Goal: Information Seeking & Learning: Learn about a topic

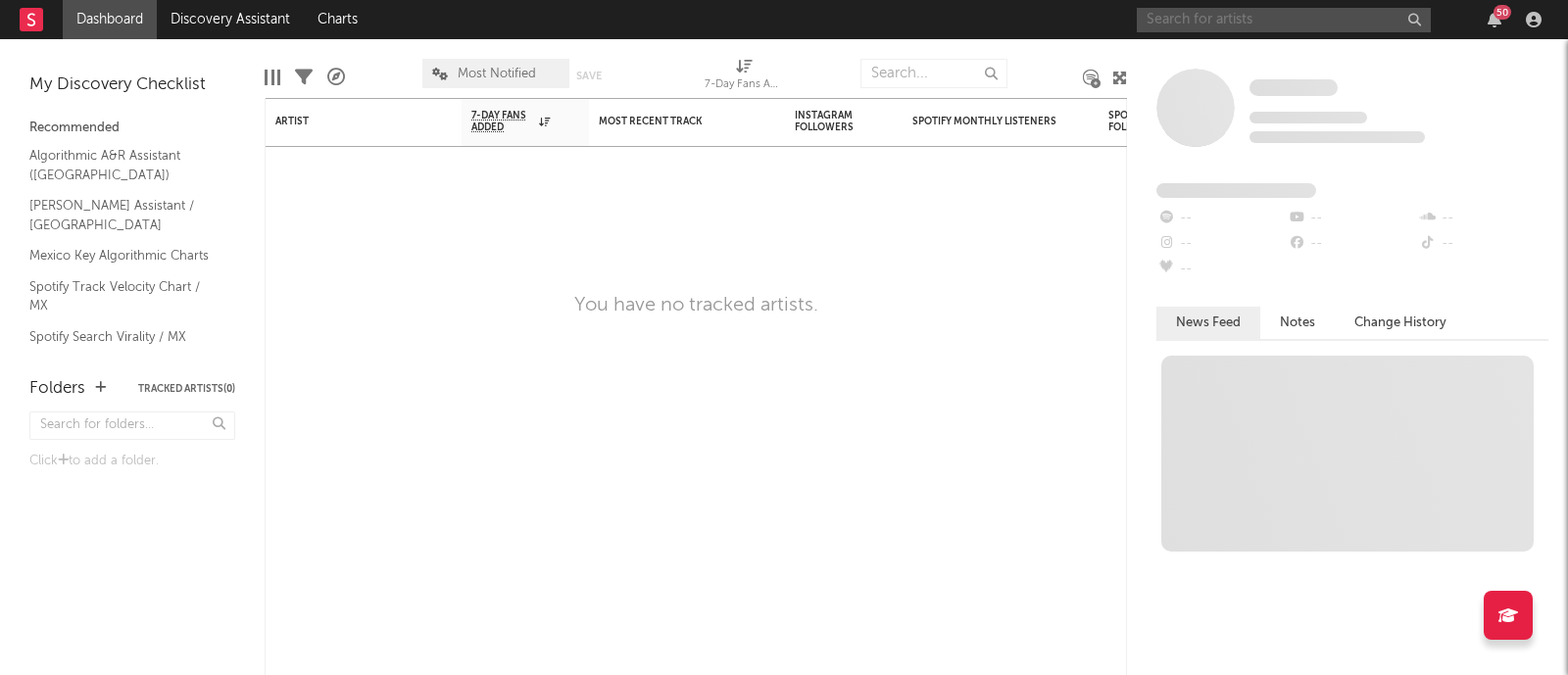
click at [1232, 17] on input "text" at bounding box center [1283, 20] width 294 height 25
type input "f"
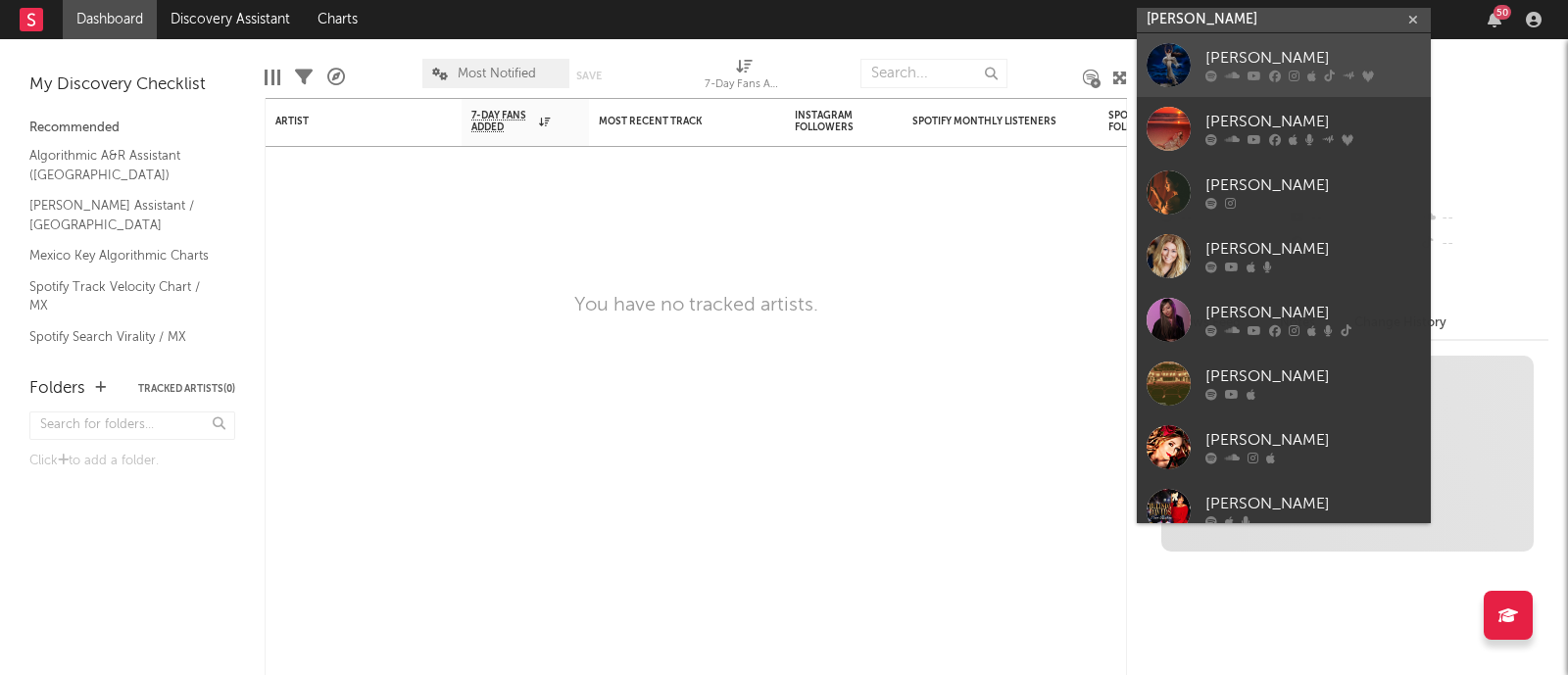
type input "belinda"
click at [1284, 76] on div at bounding box center [1312, 77] width 215 height 12
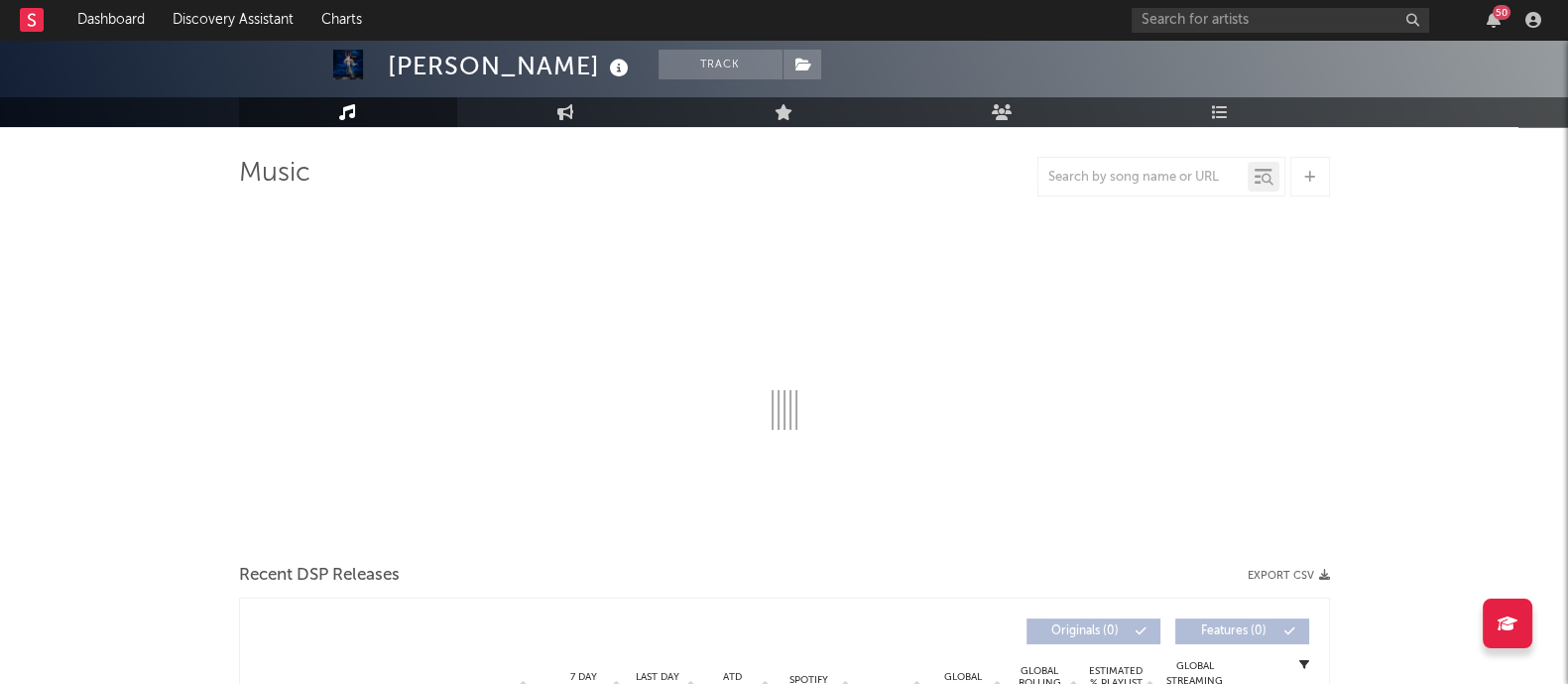
select select "6m"
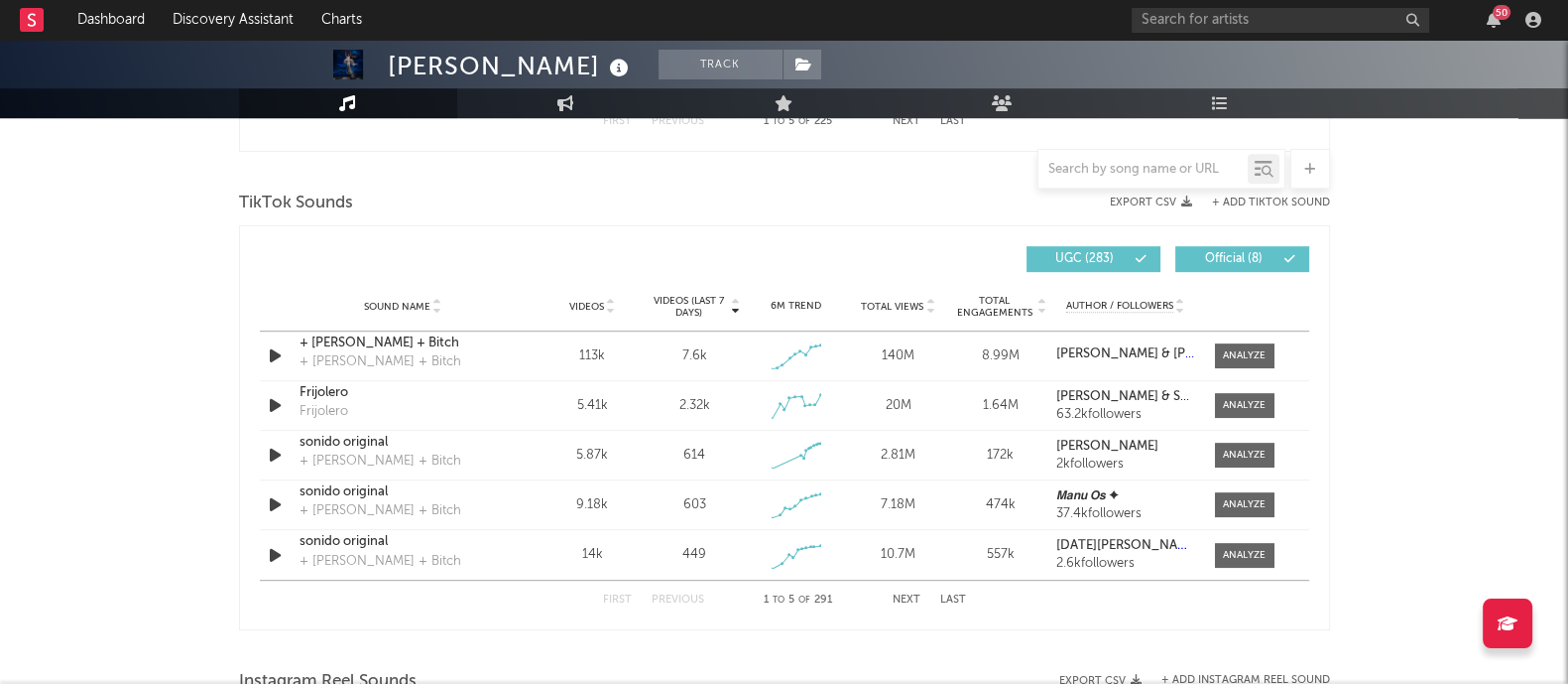
scroll to position [1292, 0]
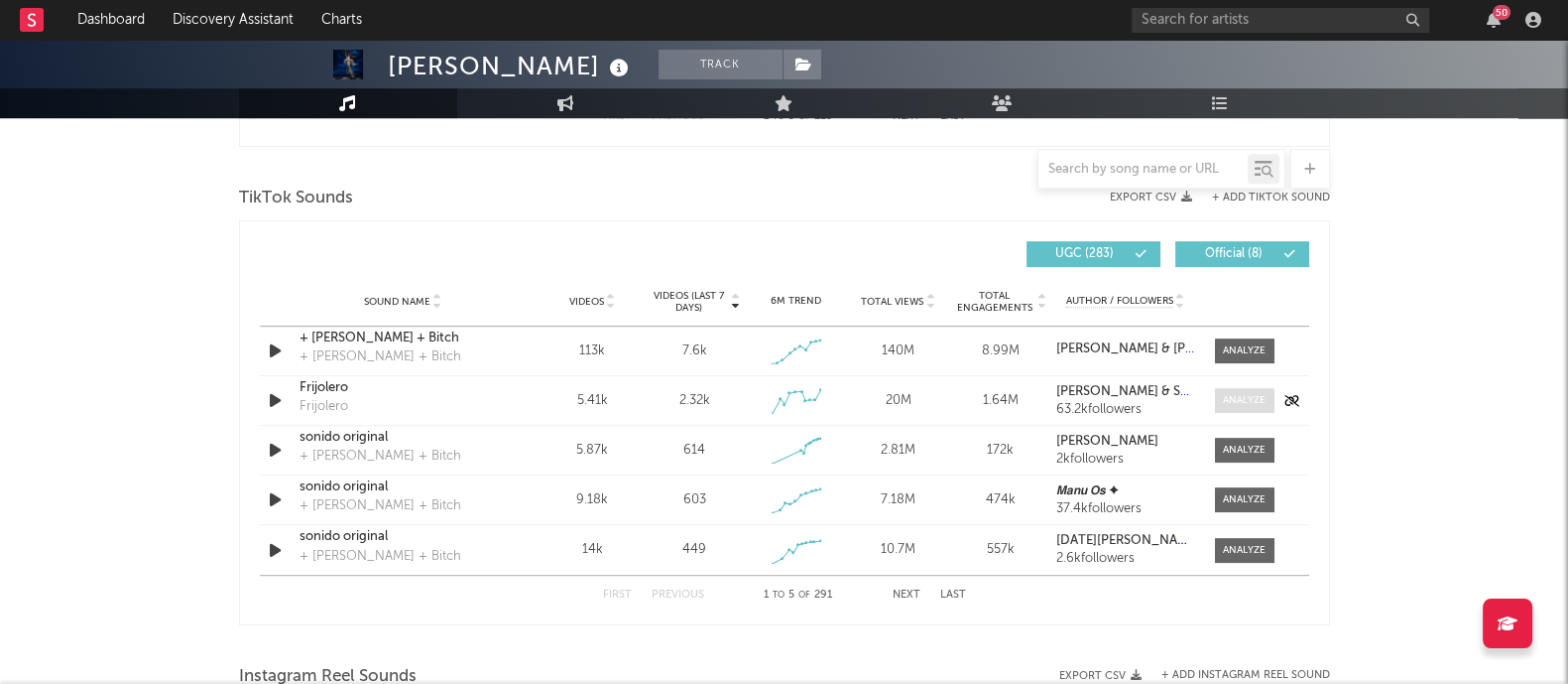
click at [1256, 393] on div at bounding box center [1244, 400] width 43 height 15
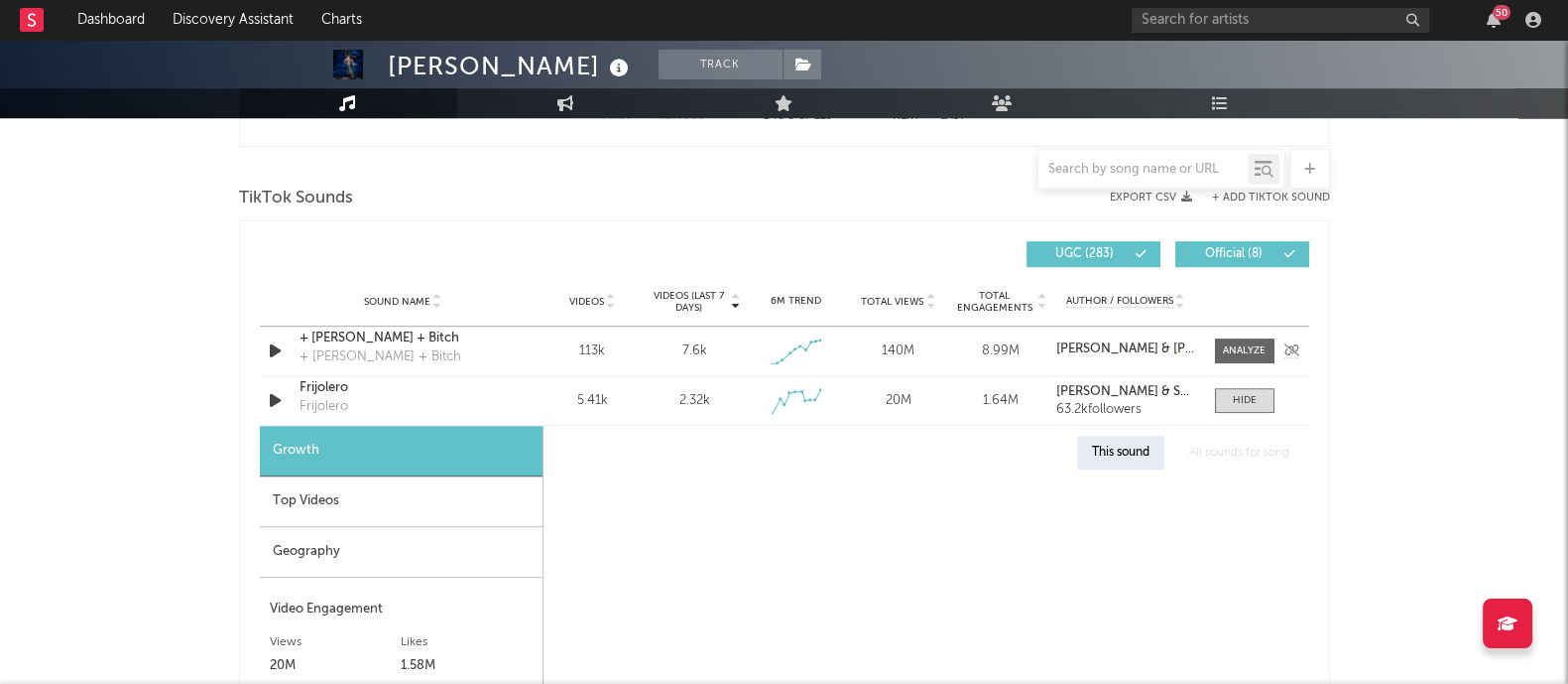
select select "1w"
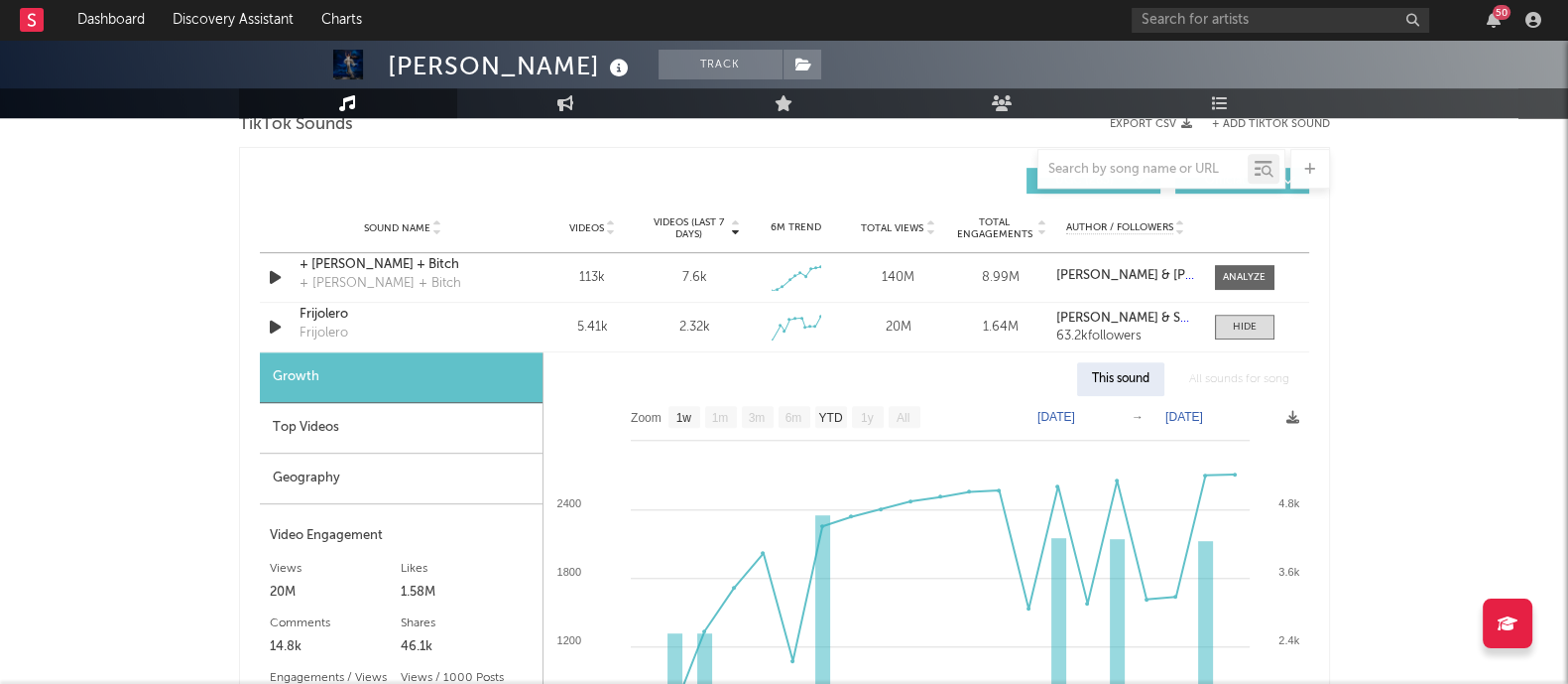
scroll to position [1435, 0]
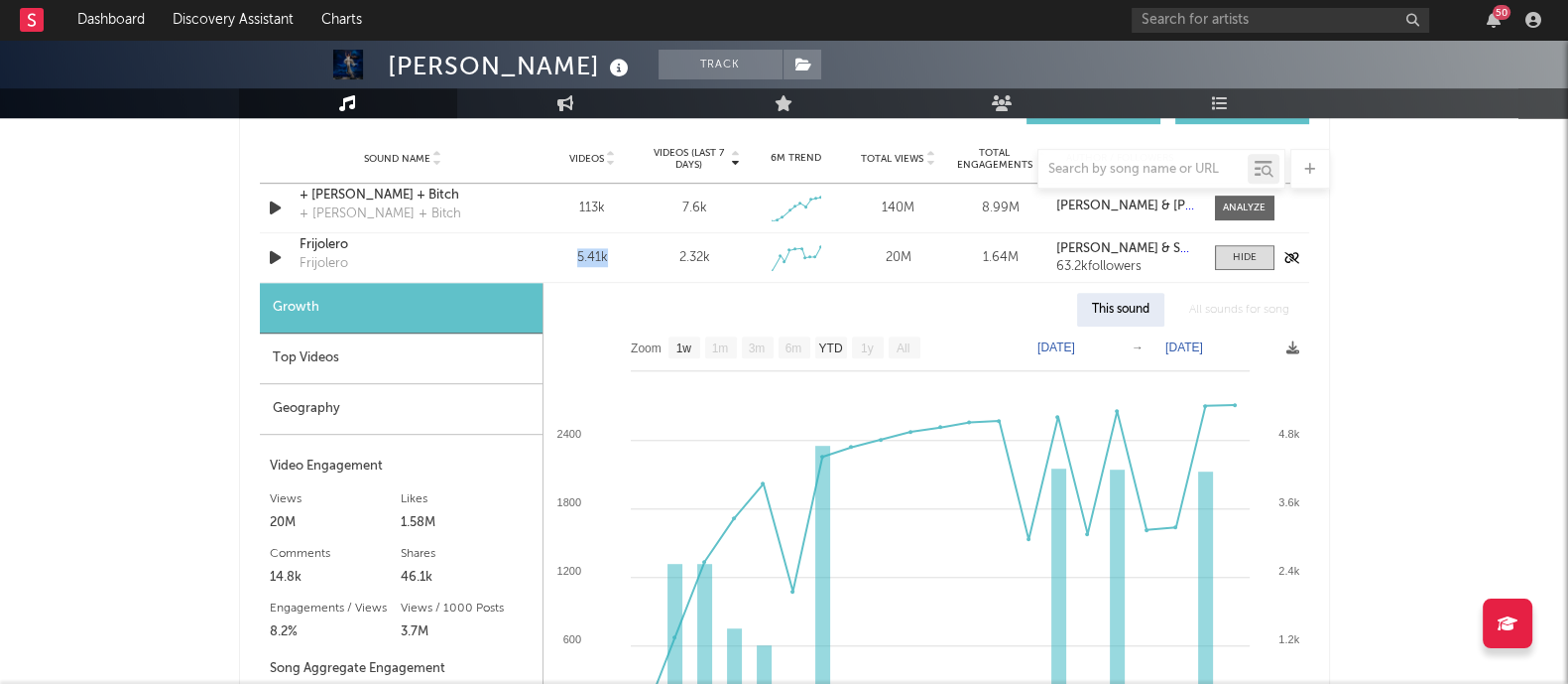
drag, startPoint x: 612, startPoint y: 257, endPoint x: 565, endPoint y: 255, distance: 47.0
click at [565, 255] on div "5.41k" at bounding box center [592, 258] width 93 height 20
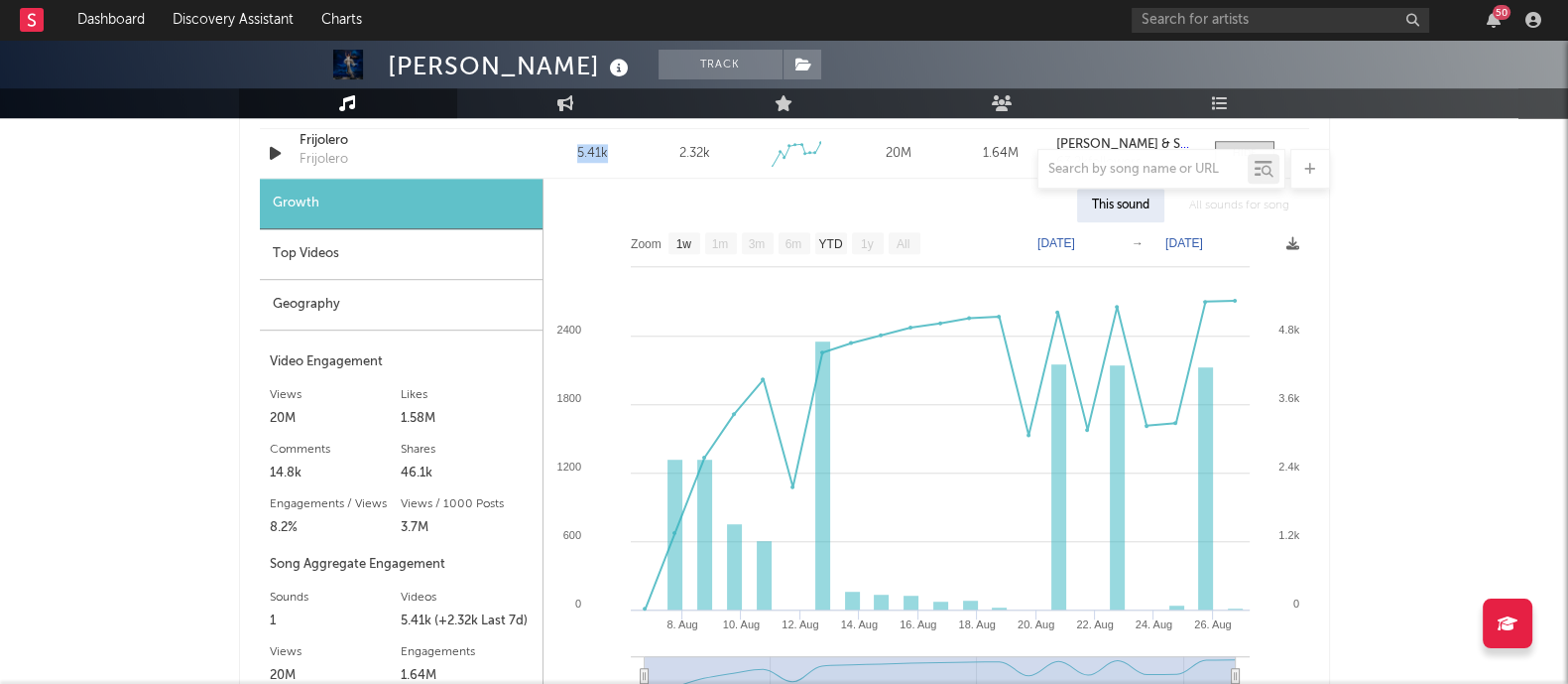
scroll to position [1532, 0]
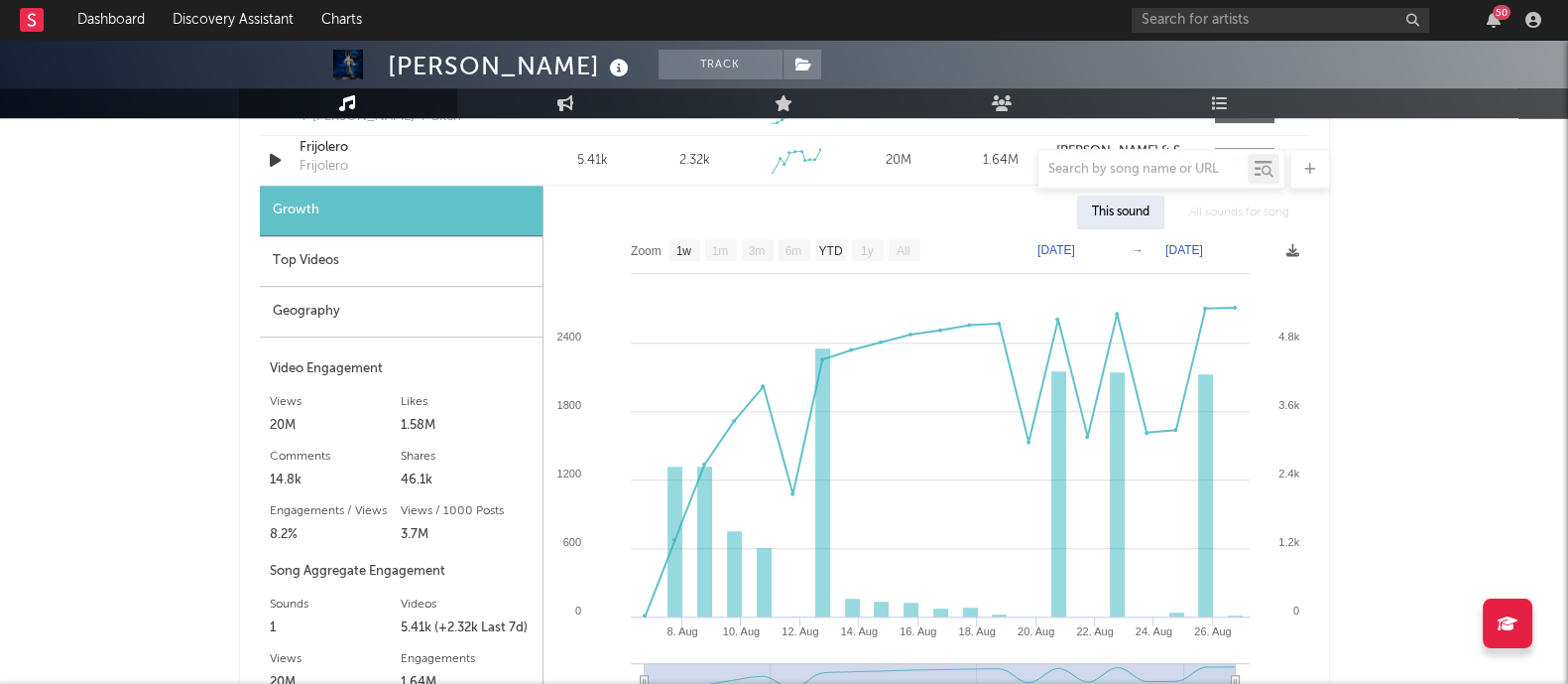
click at [0, 232] on div "Belinda Track Mexico | Pop Latino Edit Track Benchmark Summary 2,532,757 17,926…" at bounding box center [784, 280] width 1568 height 3545
